Goal: Task Accomplishment & Management: Use online tool/utility

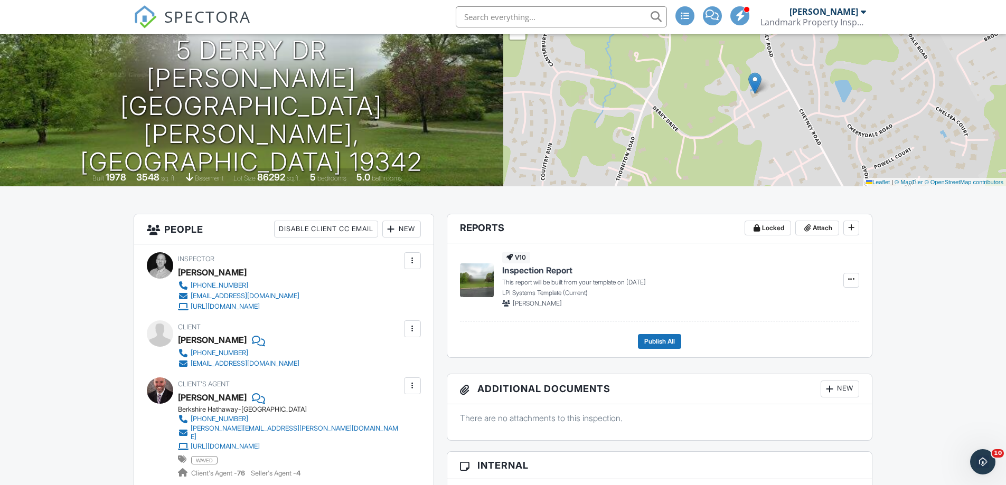
scroll to position [35, 0]
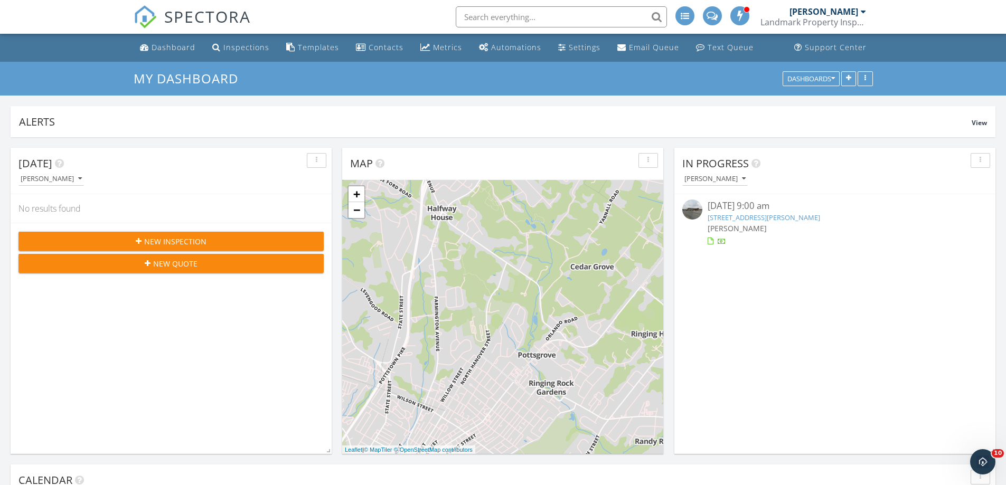
click at [771, 217] on link "174 Holly Rd, Gilbertsville, PA 19525" at bounding box center [764, 218] width 113 height 10
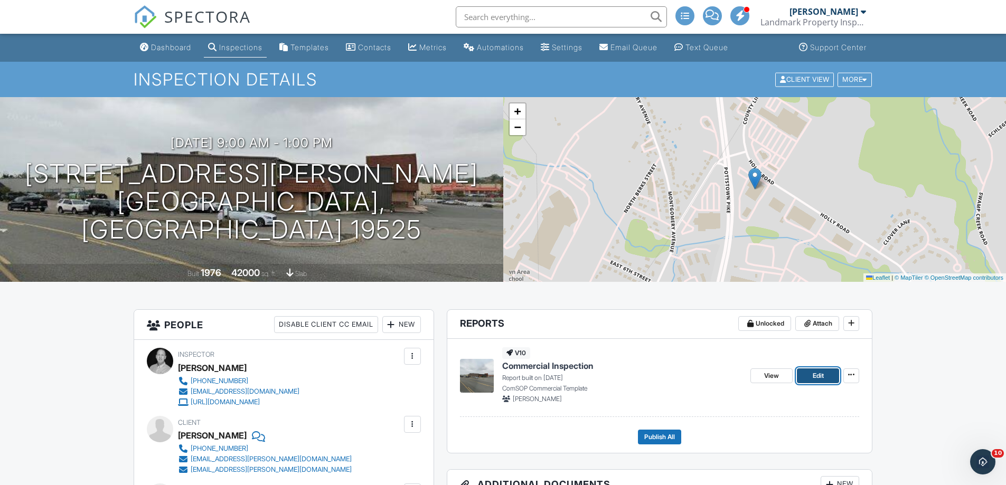
click at [816, 377] on span "Edit" at bounding box center [818, 376] width 11 height 11
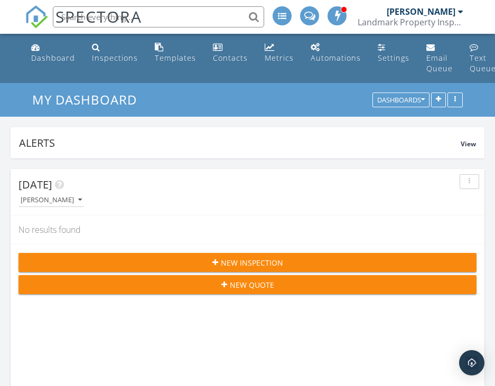
scroll to position [227, 474]
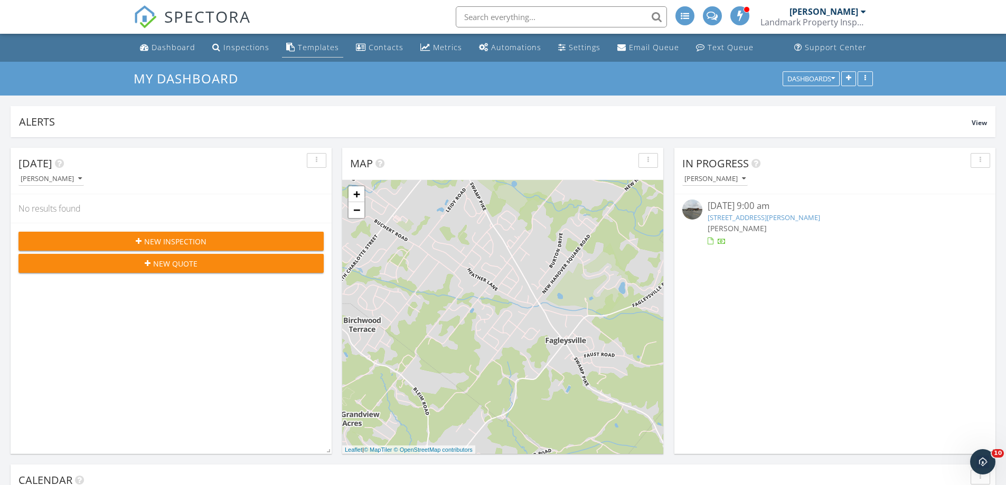
click at [308, 43] on div "Templates" at bounding box center [318, 47] width 41 height 10
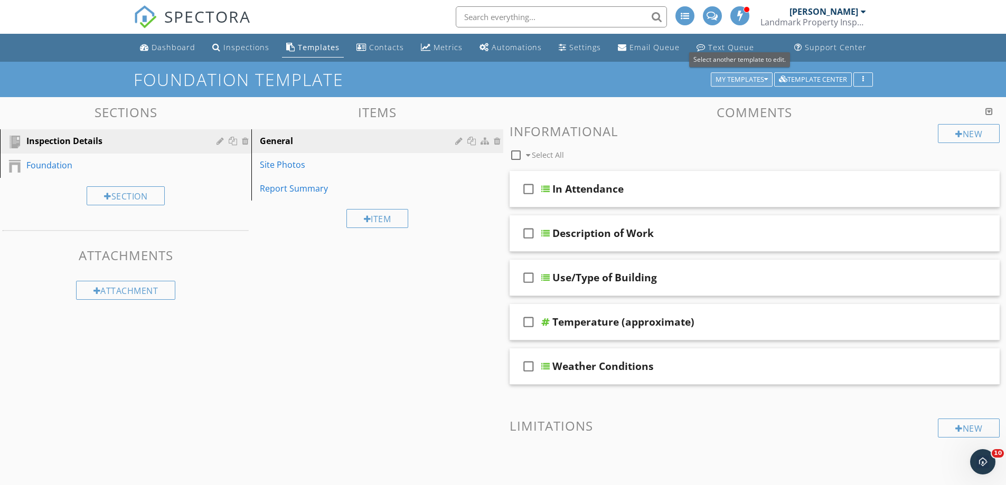
click at [764, 83] on icon "button" at bounding box center [766, 79] width 4 height 7
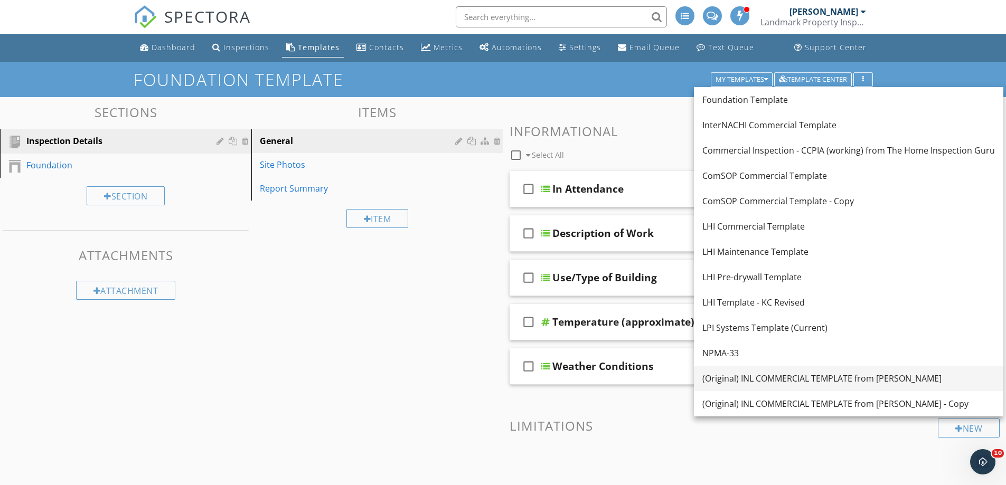
click at [763, 378] on div "(Original) INL COMMERCIAL TEMPLATE from [PERSON_NAME]" at bounding box center [849, 378] width 293 height 13
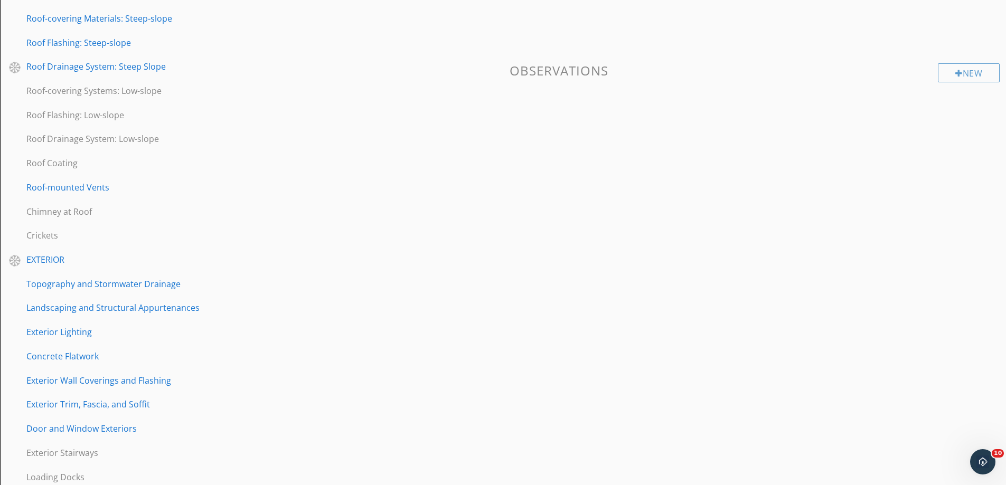
scroll to position [317, 0]
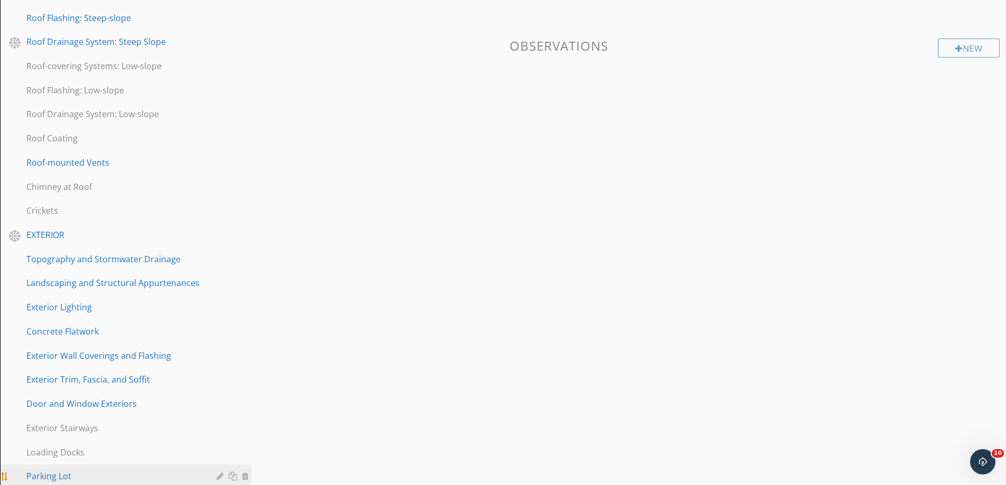
click at [32, 470] on div "Parking Lot" at bounding box center [113, 476] width 175 height 13
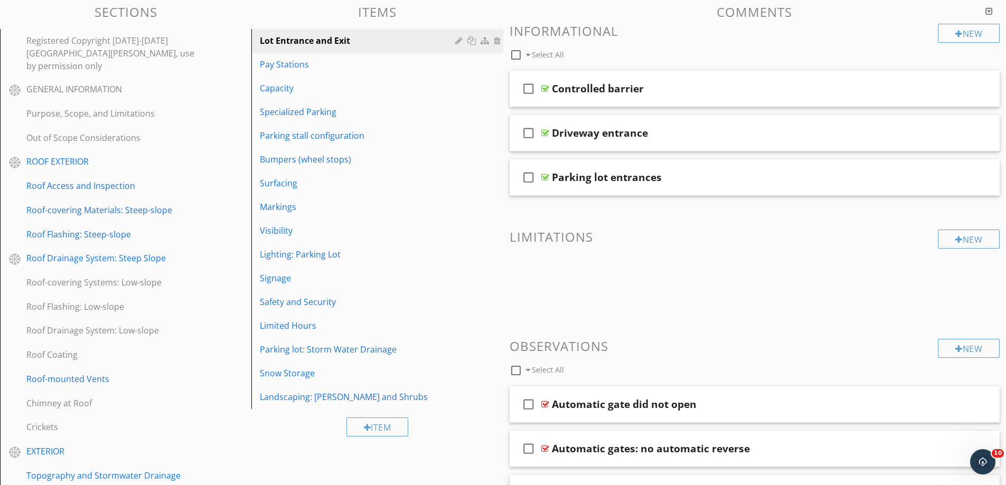
scroll to position [53, 0]
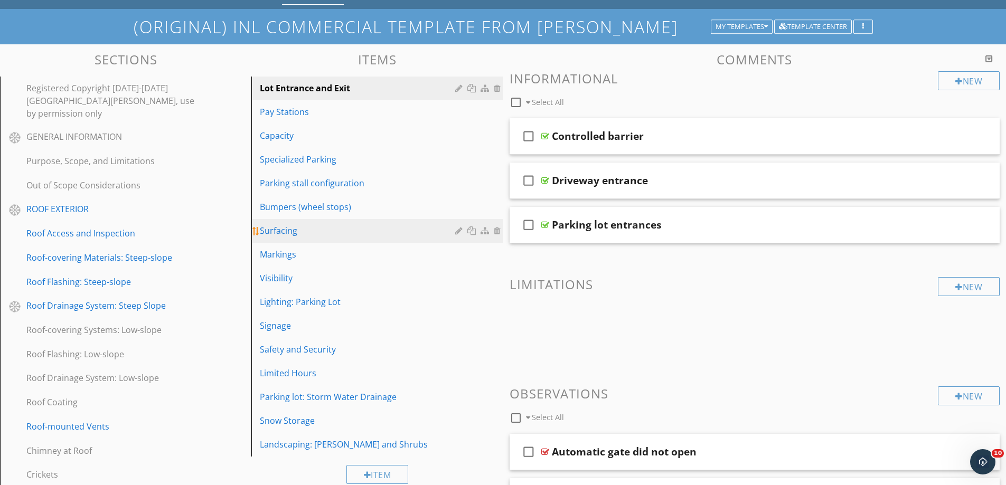
click at [282, 229] on div "Surfacing" at bounding box center [359, 231] width 198 height 13
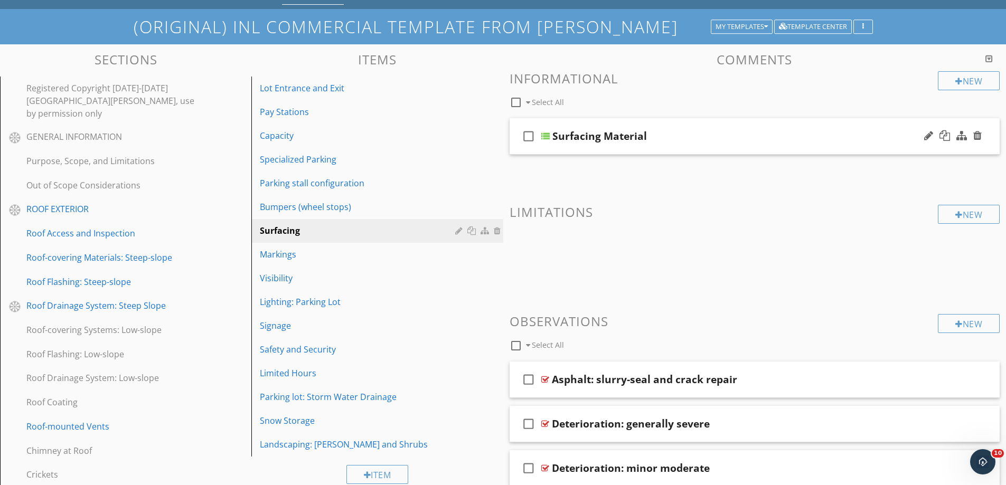
click at [724, 136] on div "Surfacing Material" at bounding box center [729, 136] width 352 height 13
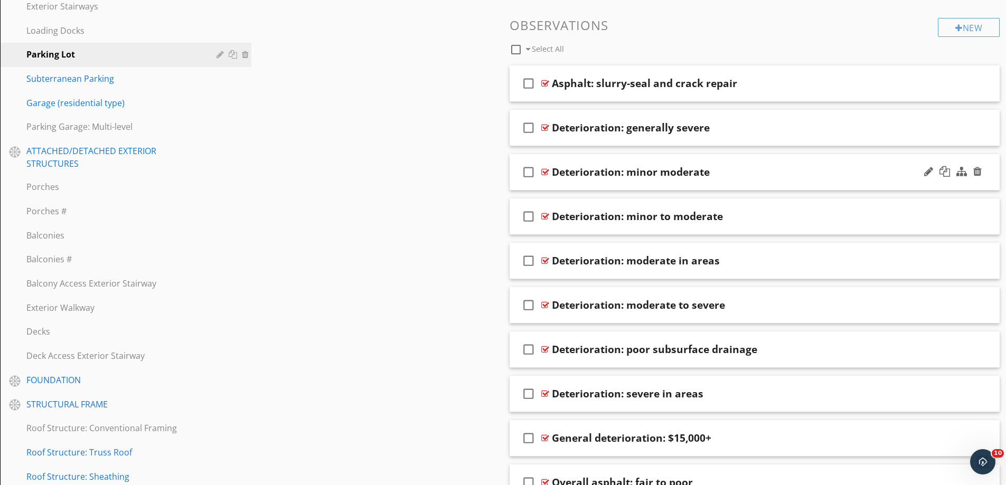
scroll to position [740, 0]
click at [739, 386] on div "check_box_outline_blank Deterioration: severe in areas" at bounding box center [755, 394] width 491 height 36
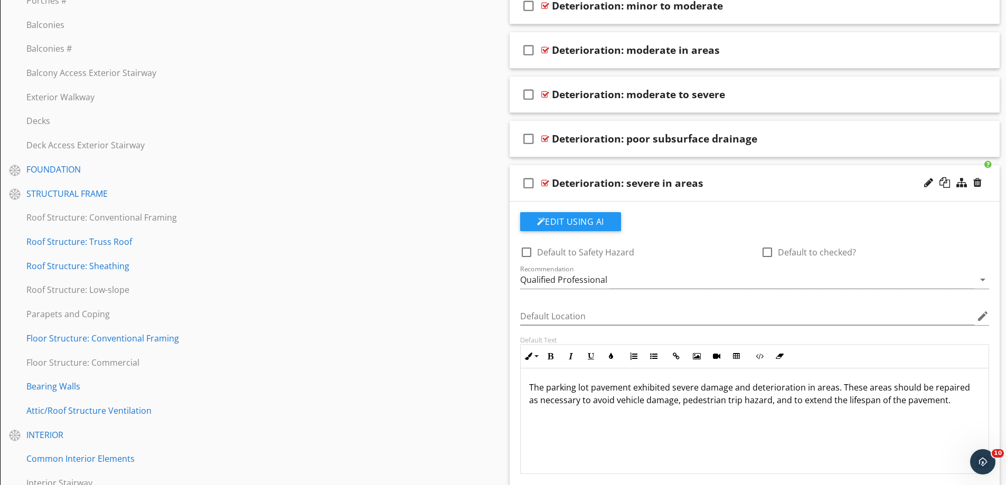
scroll to position [951, 0]
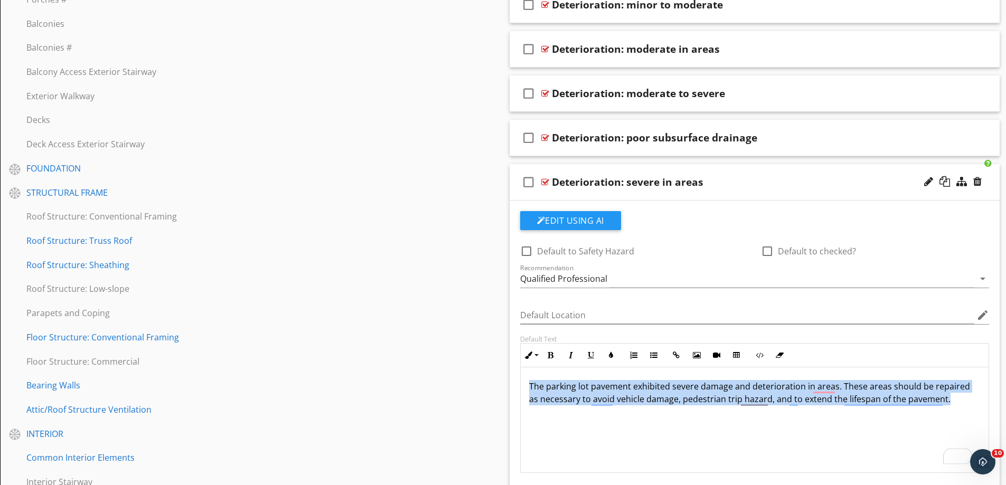
drag, startPoint x: 526, startPoint y: 388, endPoint x: 942, endPoint y: 404, distance: 416.0
click at [949, 410] on div "The parking lot pavement exhibited severe damage and deterioration in areas. Th…" at bounding box center [755, 421] width 469 height 106
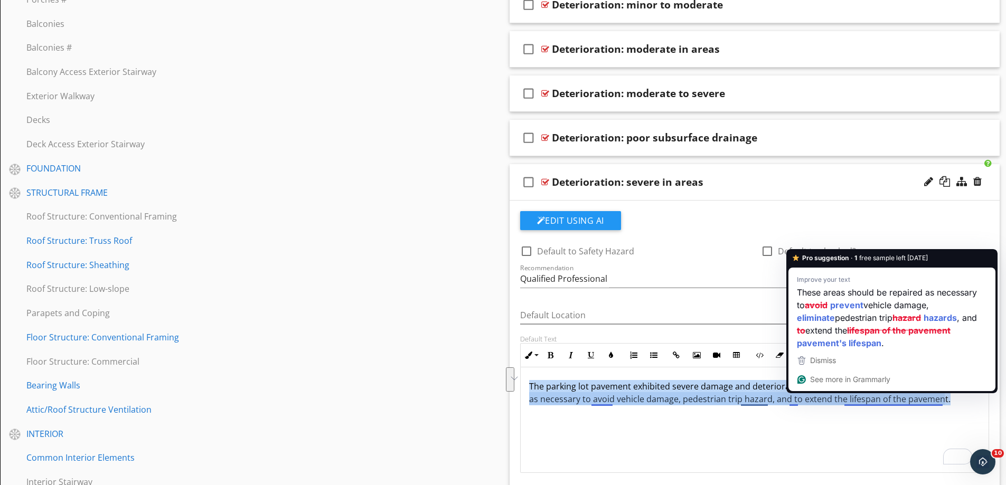
copy p "The parking lot pavement exhibited severe damage and deterioration in areas. Th…"
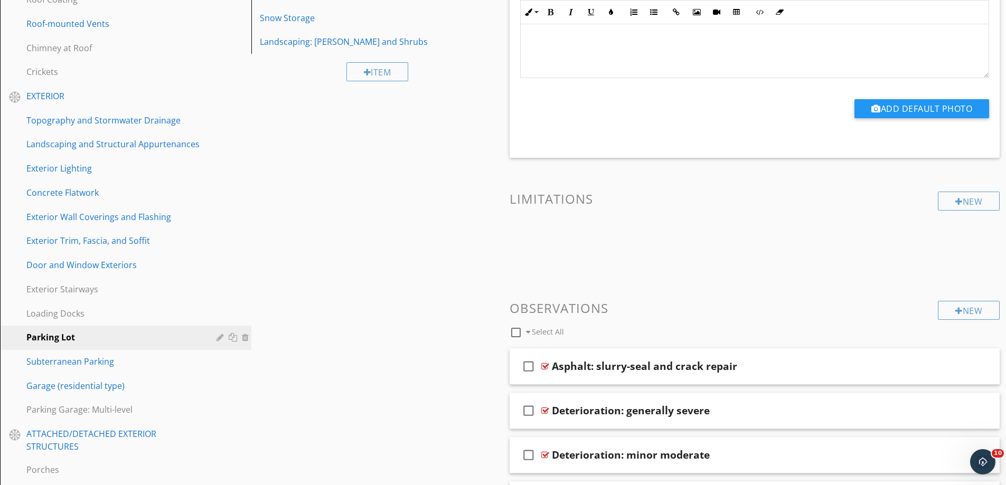
scroll to position [423, 0]
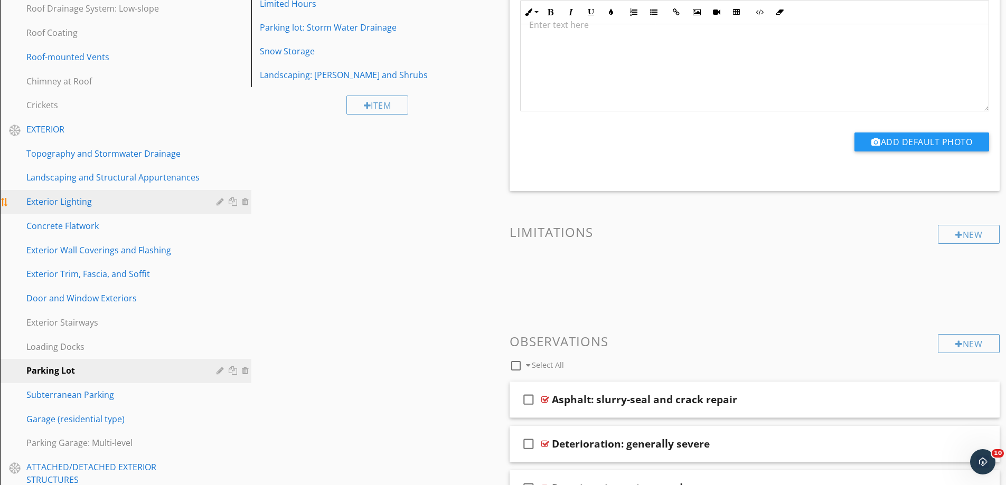
click at [41, 195] on div "Exterior Lighting" at bounding box center [113, 201] width 175 height 13
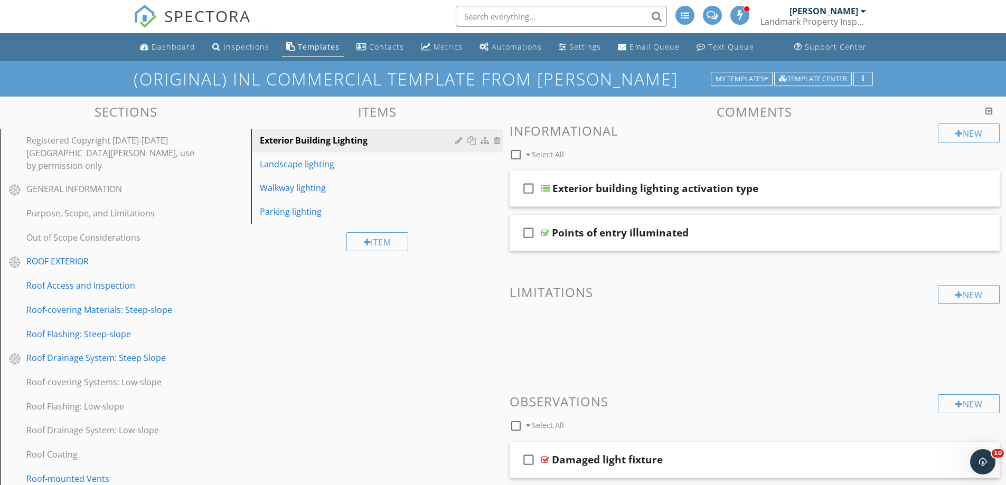
scroll to position [0, 0]
click at [654, 188] on div "Exterior building lighting activation type" at bounding box center [656, 189] width 206 height 13
click at [919, 195] on div "check_box_outline_blank Exterior building lighting activation type" at bounding box center [755, 189] width 491 height 36
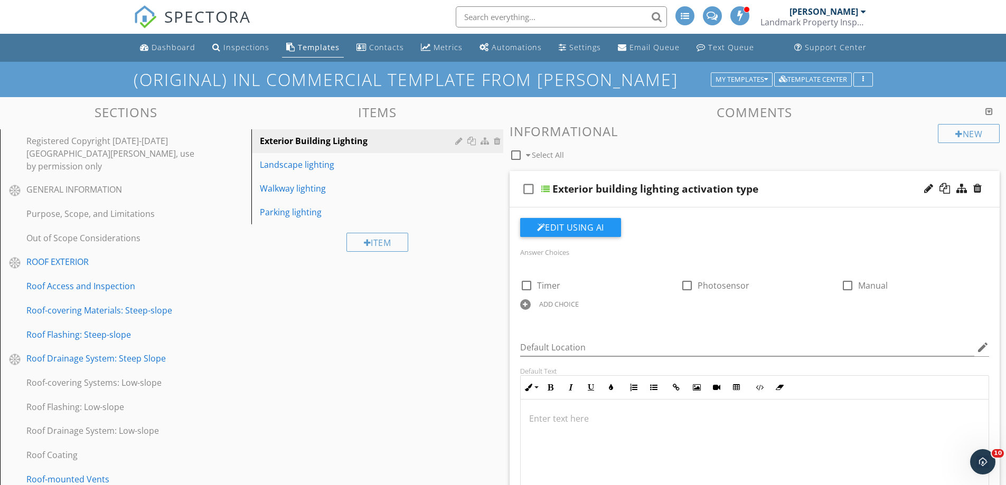
click at [914, 195] on div "check_box_outline_blank Exterior building lighting activation type" at bounding box center [755, 189] width 491 height 36
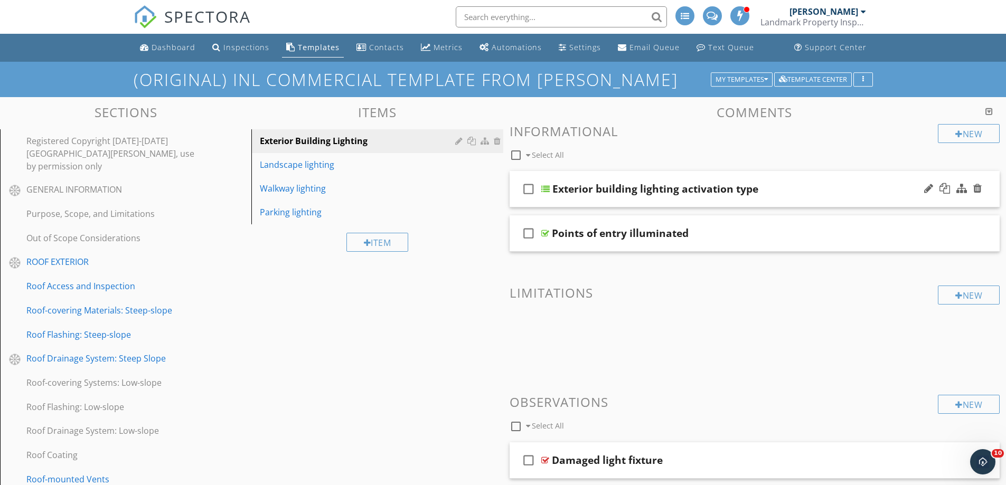
click at [914, 195] on div "check_box_outline_blank Exterior building lighting activation type" at bounding box center [755, 189] width 491 height 36
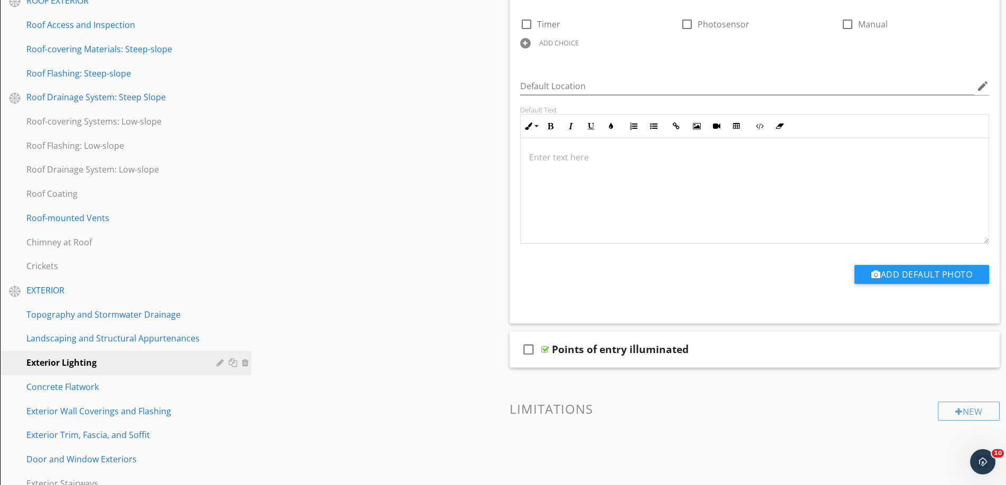
scroll to position [264, 0]
